Goal: Information Seeking & Learning: Learn about a topic

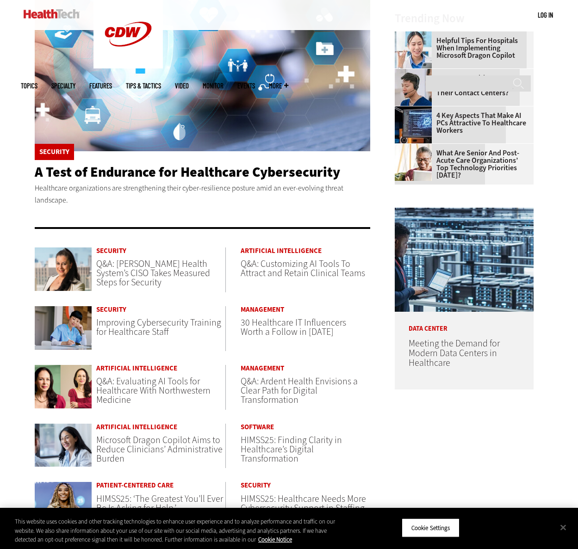
click at [131, 255] on div "Security Q&A: Jackson Health System’s CISO Takes Measured Steps for Security" at bounding box center [159, 267] width 134 height 40
click at [116, 277] on span "Q&A: Jackson Health System’s CISO Takes Measured Steps for Security" at bounding box center [153, 273] width 114 height 31
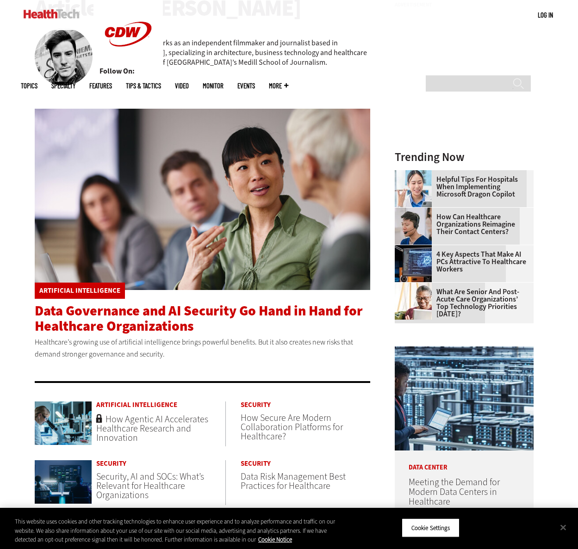
click at [133, 313] on span "Data Governance and AI Security Go Hand in Hand for Healthcare Organizations" at bounding box center [199, 319] width 328 height 34
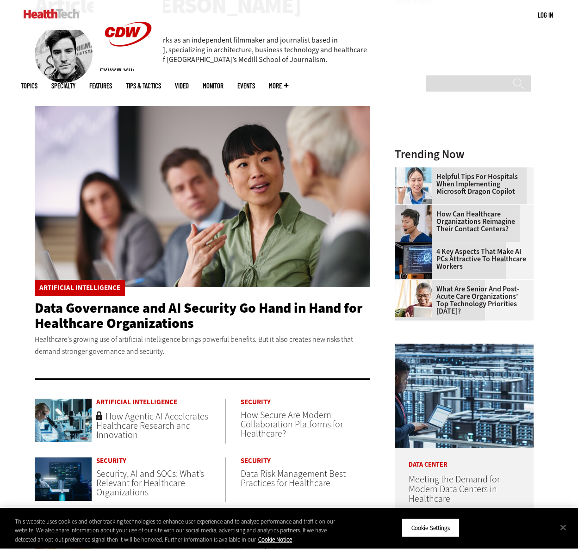
scroll to position [139, 0]
